Goal: Transaction & Acquisition: Purchase product/service

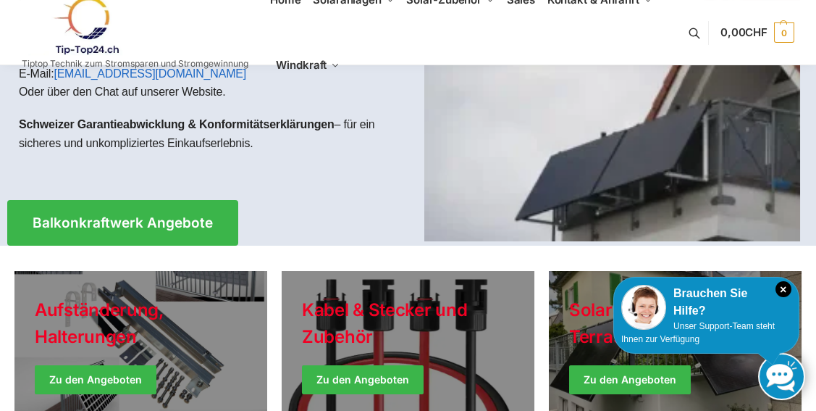
scroll to position [251, 0]
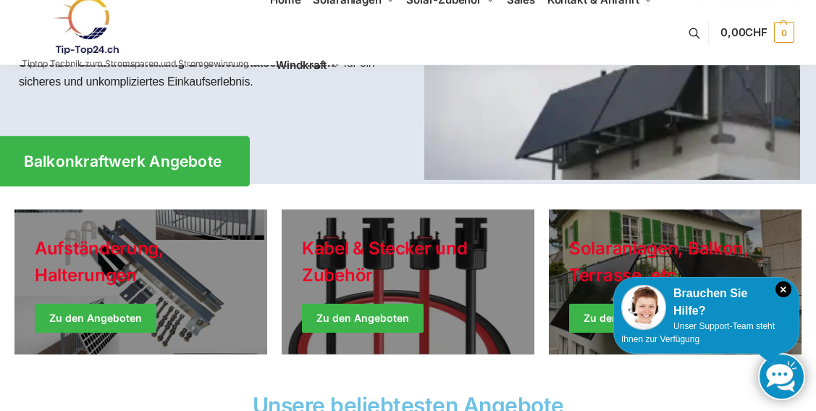
click at [177, 158] on span "Balkonkraftwerk Angebote" at bounding box center [123, 161] width 198 height 15
click at [177, 159] on span "Balkonkraftwerk Angebote" at bounding box center [123, 161] width 198 height 15
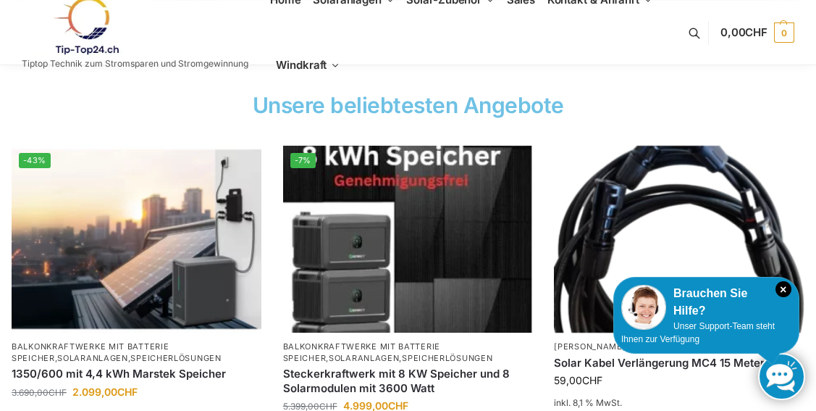
scroll to position [566, 0]
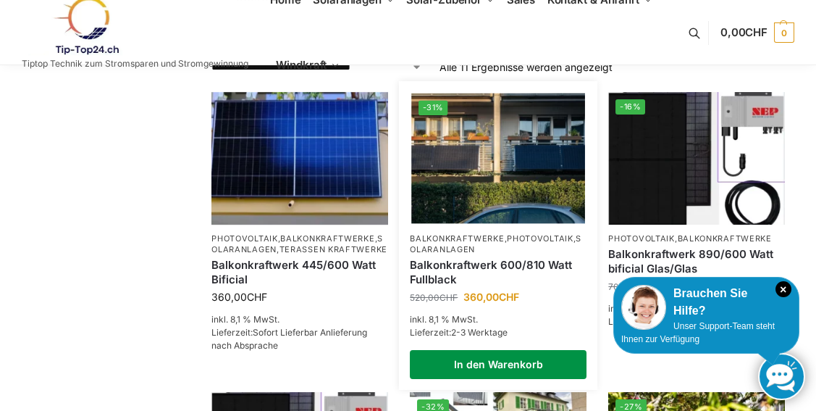
scroll to position [251, 0]
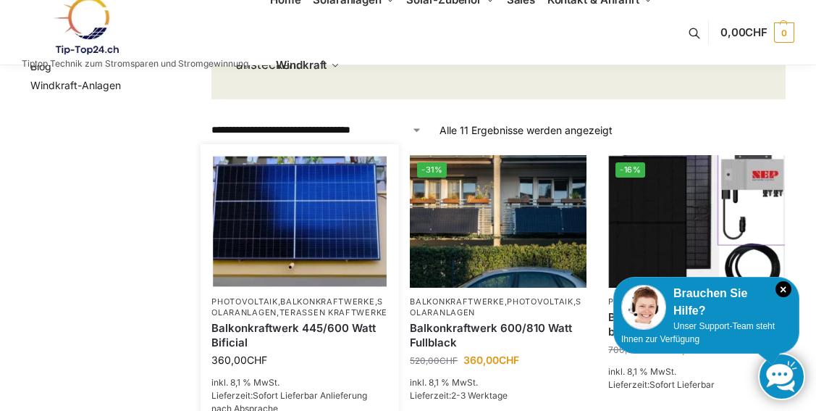
click at [332, 202] on img at bounding box center [300, 221] width 174 height 130
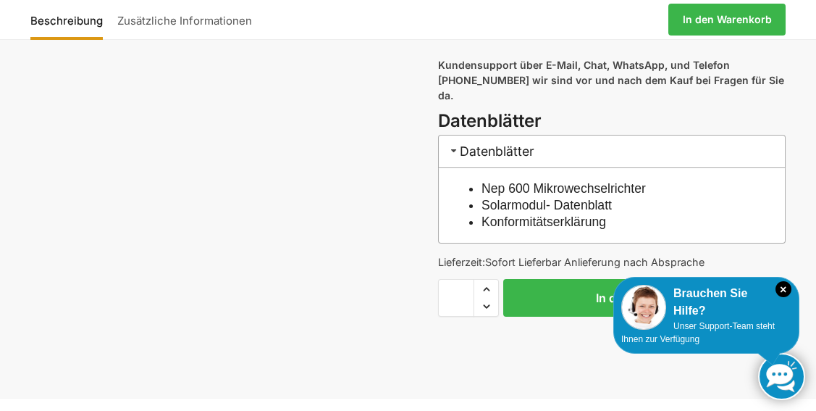
scroll to position [881, 0]
